Goal: Task Accomplishment & Management: Manage account settings

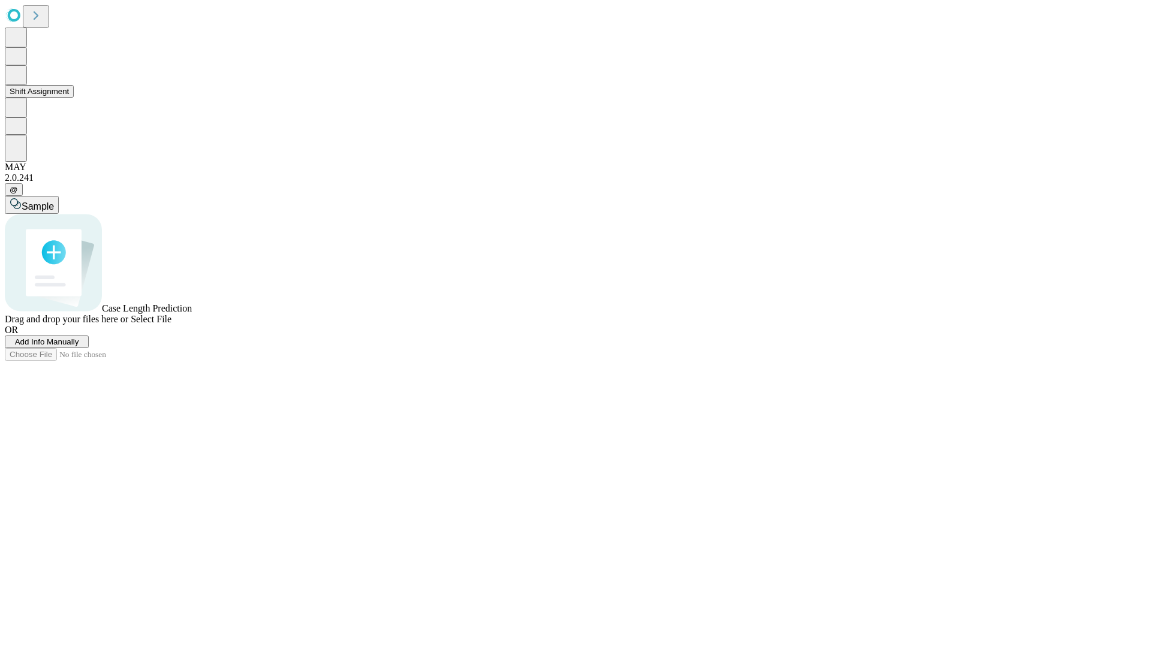
click at [74, 98] on button "Shift Assignment" at bounding box center [39, 91] width 69 height 13
